Goal: Information Seeking & Learning: Check status

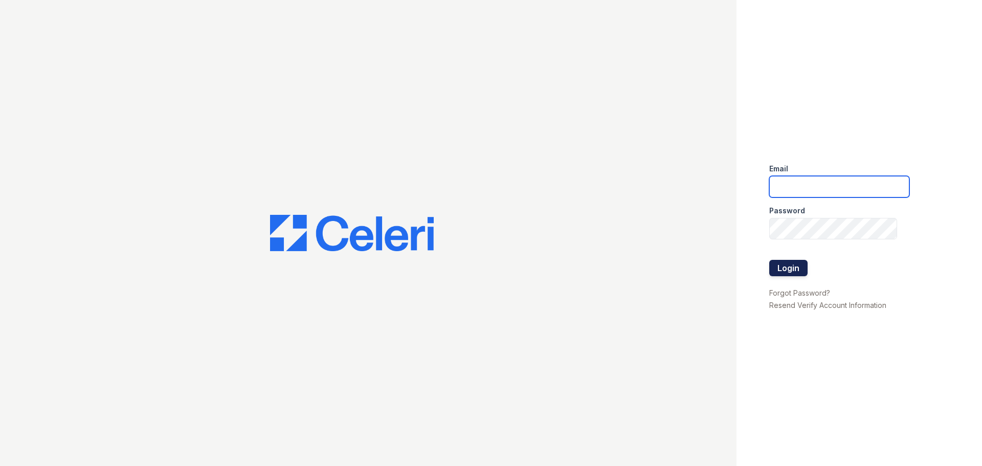
type input "[DOMAIN_NAME][EMAIL_ADDRESS][DOMAIN_NAME]"
click at [785, 265] on button "Login" at bounding box center [788, 268] width 38 height 16
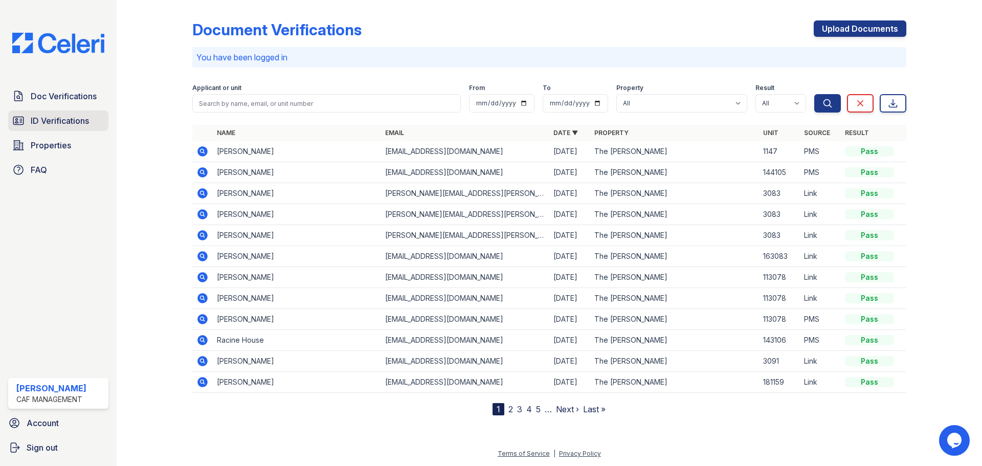
click at [42, 124] on span "ID Verifications" at bounding box center [60, 121] width 58 height 12
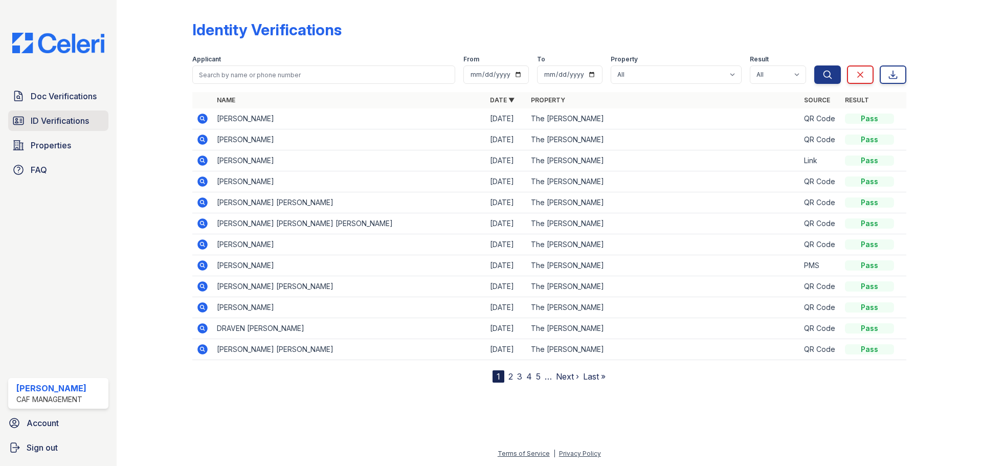
click at [59, 121] on span "ID Verifications" at bounding box center [60, 121] width 58 height 12
click at [62, 121] on span "ID Verifications" at bounding box center [60, 121] width 58 height 12
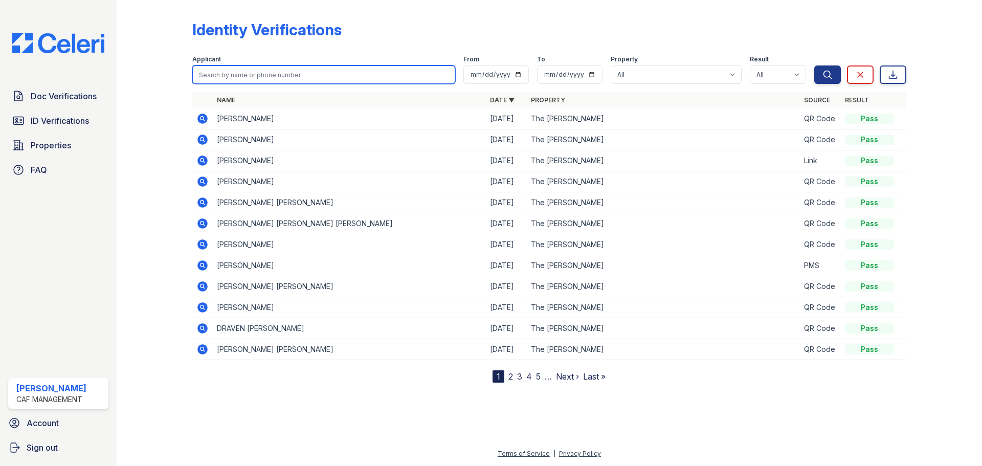
click at [217, 77] on input "search" at bounding box center [323, 74] width 263 height 18
type input "[PERSON_NAME]"
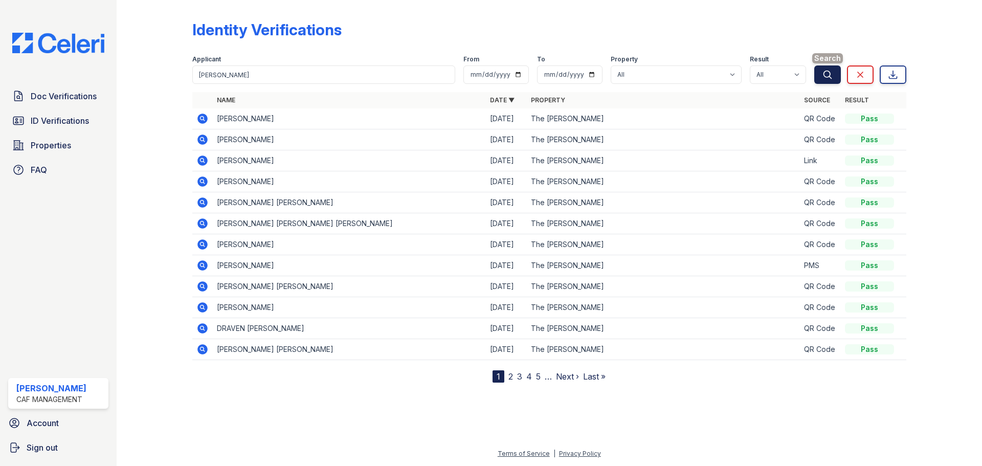
click at [832, 74] on icon "submit" at bounding box center [827, 75] width 10 height 10
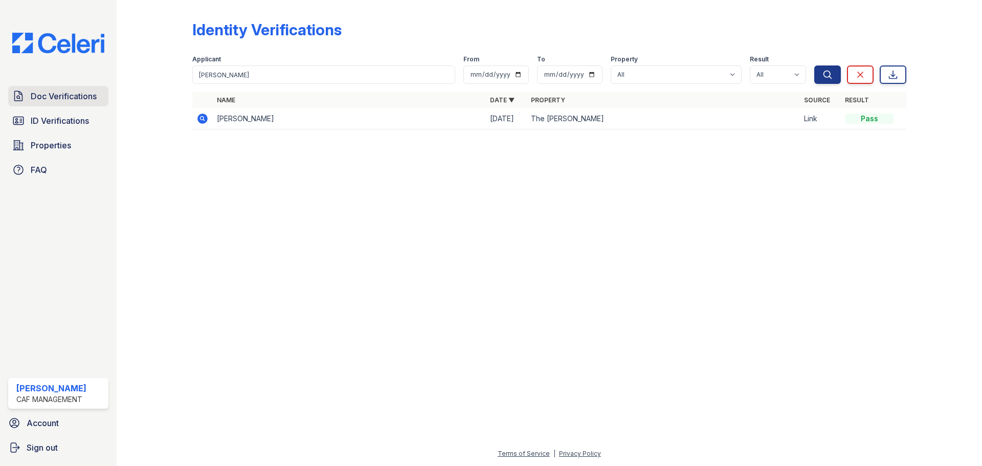
click at [76, 97] on span "Doc Verifications" at bounding box center [64, 96] width 66 height 12
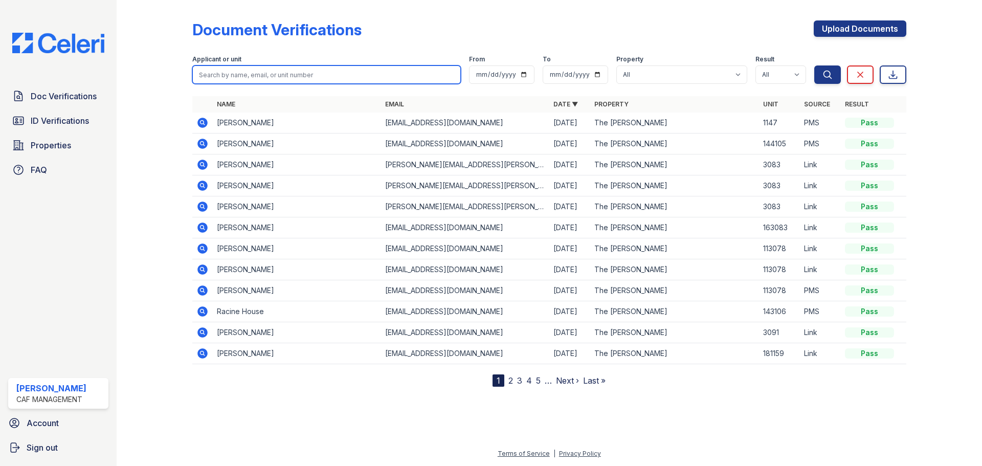
click at [215, 76] on input "search" at bounding box center [326, 74] width 269 height 18
type input "[PERSON_NAME]"
click at [814, 65] on button "Search" at bounding box center [827, 74] width 27 height 18
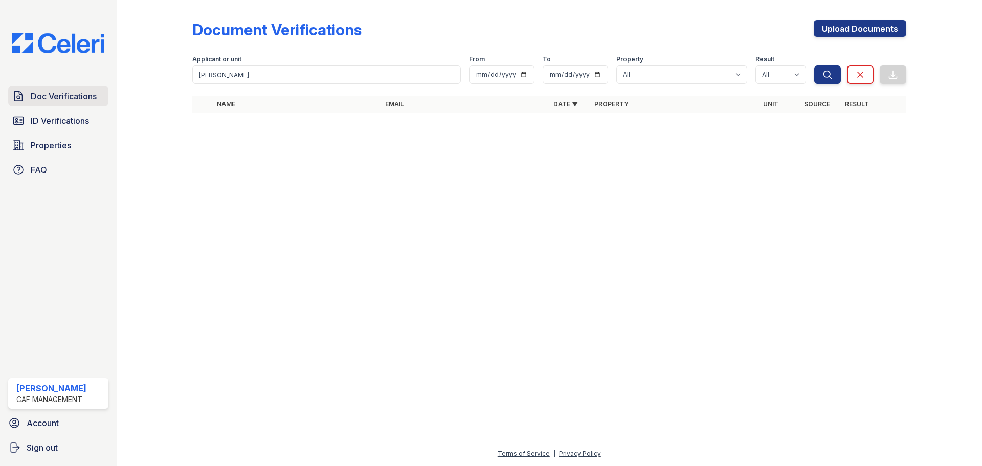
click at [88, 99] on span "Doc Verifications" at bounding box center [64, 96] width 66 height 12
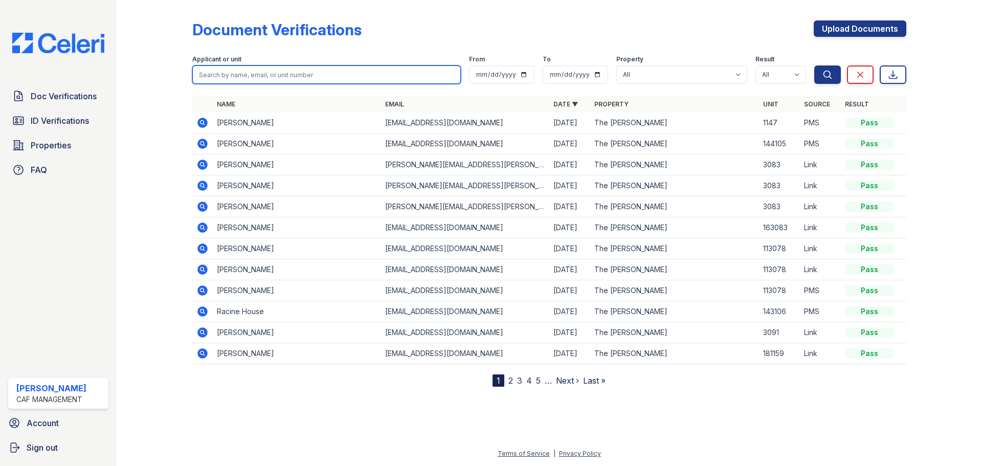
click at [249, 74] on input "search" at bounding box center [326, 74] width 269 height 18
type input "[PERSON_NAME]"
click at [814, 65] on button "Search" at bounding box center [827, 74] width 27 height 18
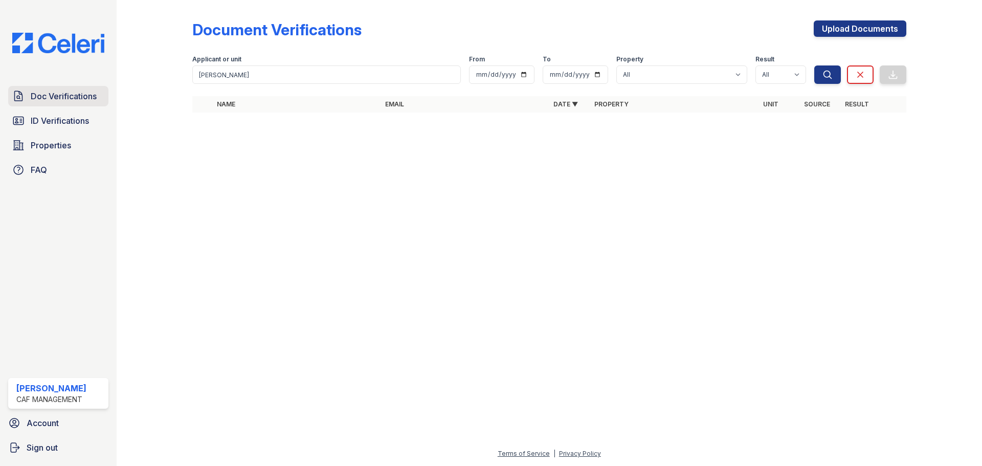
click at [55, 93] on span "Doc Verifications" at bounding box center [64, 96] width 66 height 12
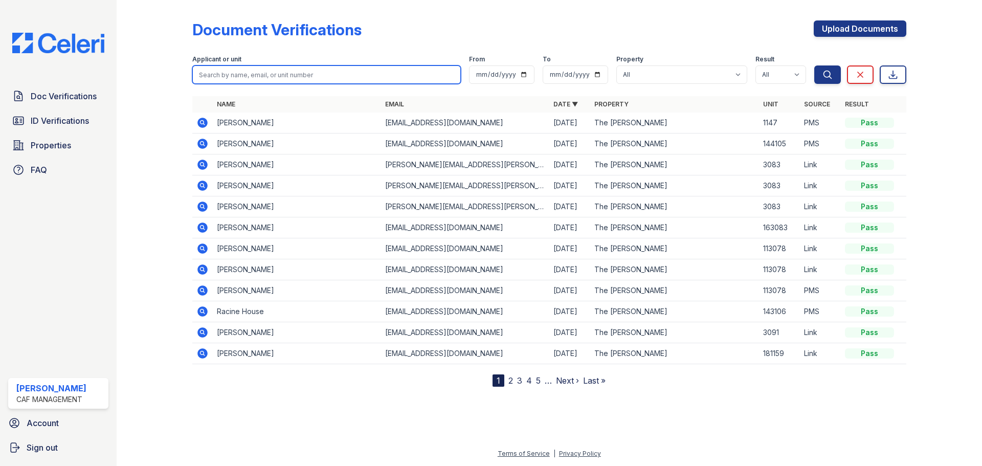
click at [282, 75] on input "search" at bounding box center [326, 74] width 269 height 18
type input "[PERSON_NAME]"
click at [814, 65] on button "Search" at bounding box center [827, 74] width 27 height 18
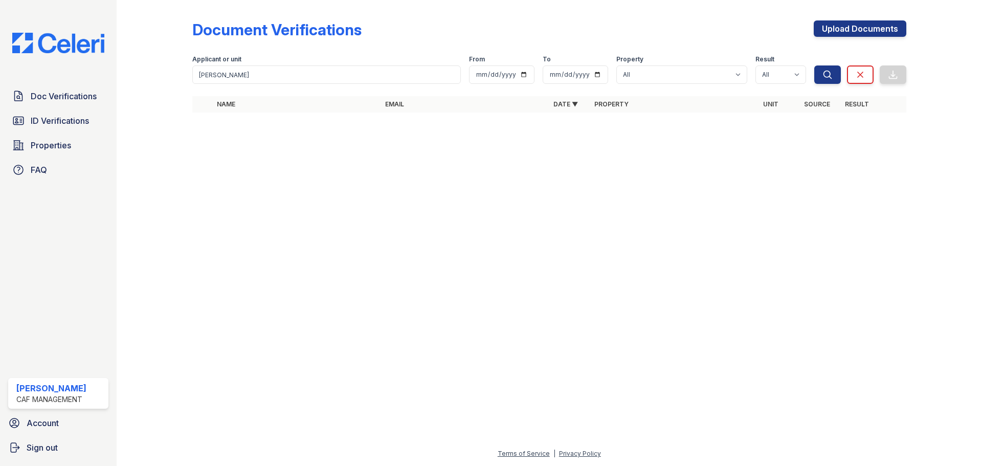
click at [974, 131] on div "Document Verifications Upload Documents Filter Applicant or unit [PERSON_NAME] …" at bounding box center [549, 233] width 865 height 466
